Goal: Transaction & Acquisition: Purchase product/service

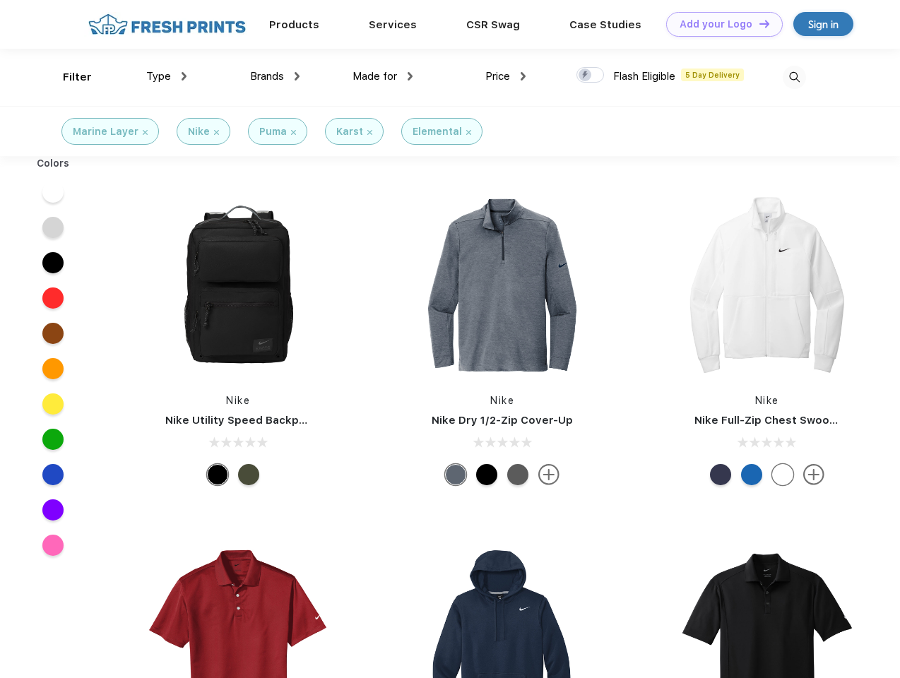
scroll to position [1, 0]
click at [719, 24] on link "Add your Logo Design Tool" at bounding box center [724, 24] width 117 height 25
click at [0, 0] on div "Design Tool" at bounding box center [0, 0] width 0 height 0
click at [758, 23] on link "Add your Logo Design Tool" at bounding box center [724, 24] width 117 height 25
click at [68, 77] on div "Filter" at bounding box center [77, 77] width 29 height 16
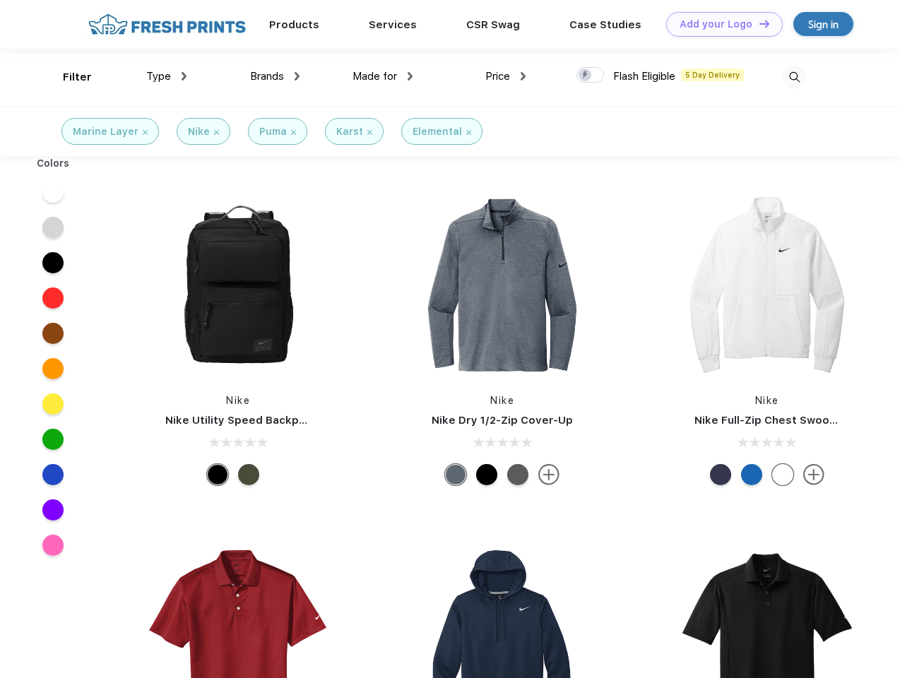
click at [167, 76] on span "Type" at bounding box center [158, 76] width 25 height 13
click at [275, 76] on span "Brands" at bounding box center [267, 76] width 34 height 13
click at [383, 76] on span "Made for" at bounding box center [375, 76] width 45 height 13
click at [506, 76] on span "Price" at bounding box center [497, 76] width 25 height 13
click at [591, 76] on div at bounding box center [590, 75] width 28 height 16
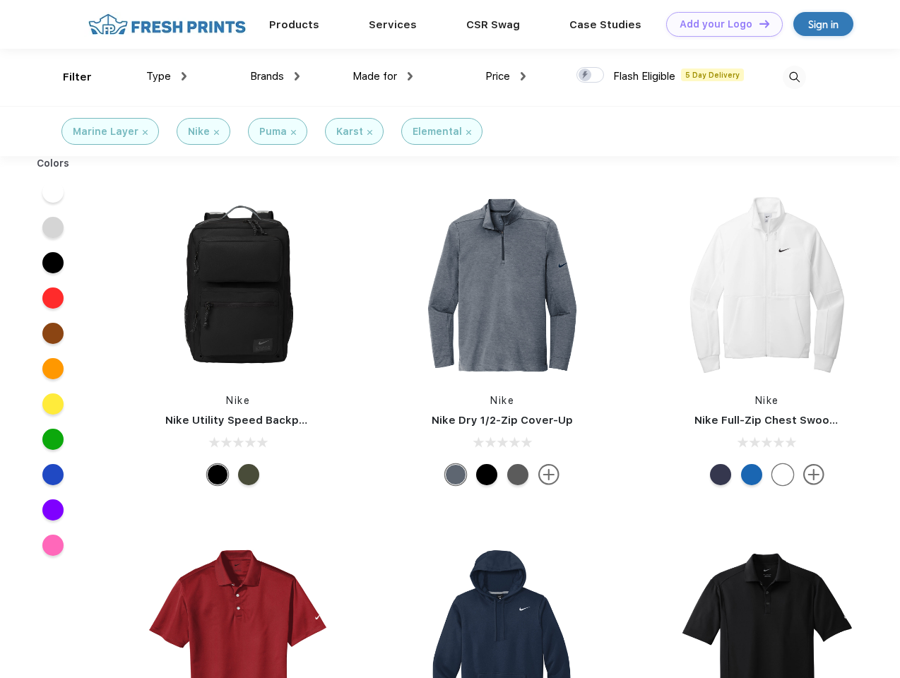
click at [586, 76] on input "checkbox" at bounding box center [580, 70] width 9 height 9
click at [794, 77] on img at bounding box center [794, 77] width 23 height 23
